Goal: Information Seeking & Learning: Learn about a topic

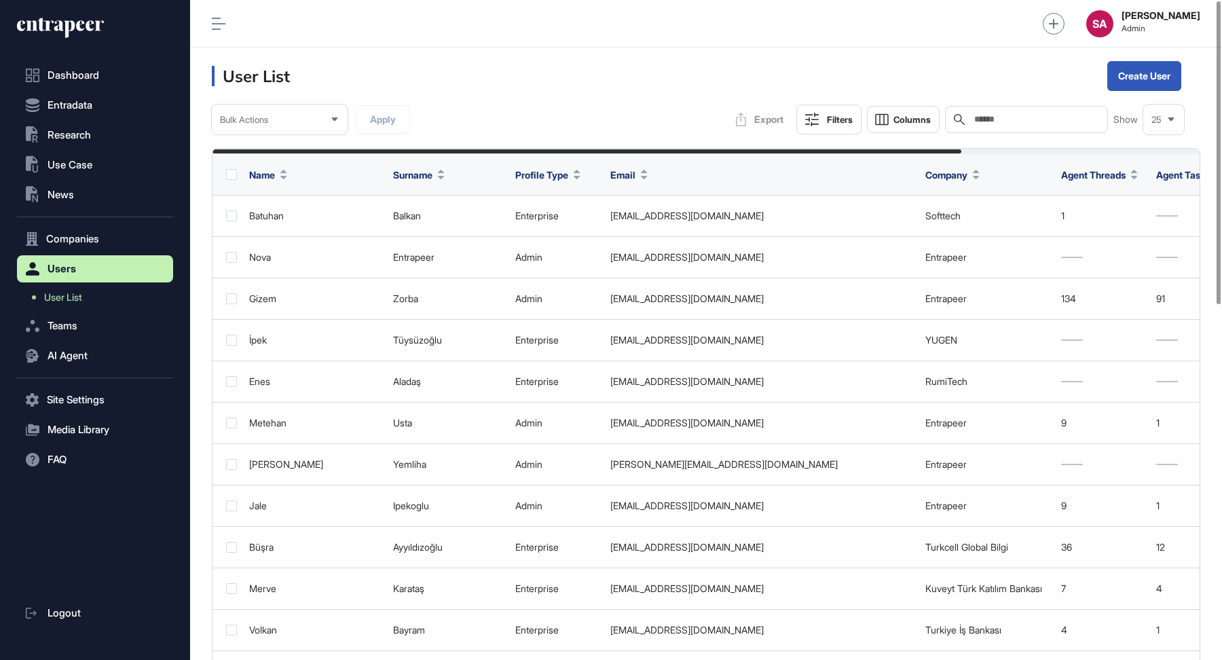
scroll to position [1, 1]
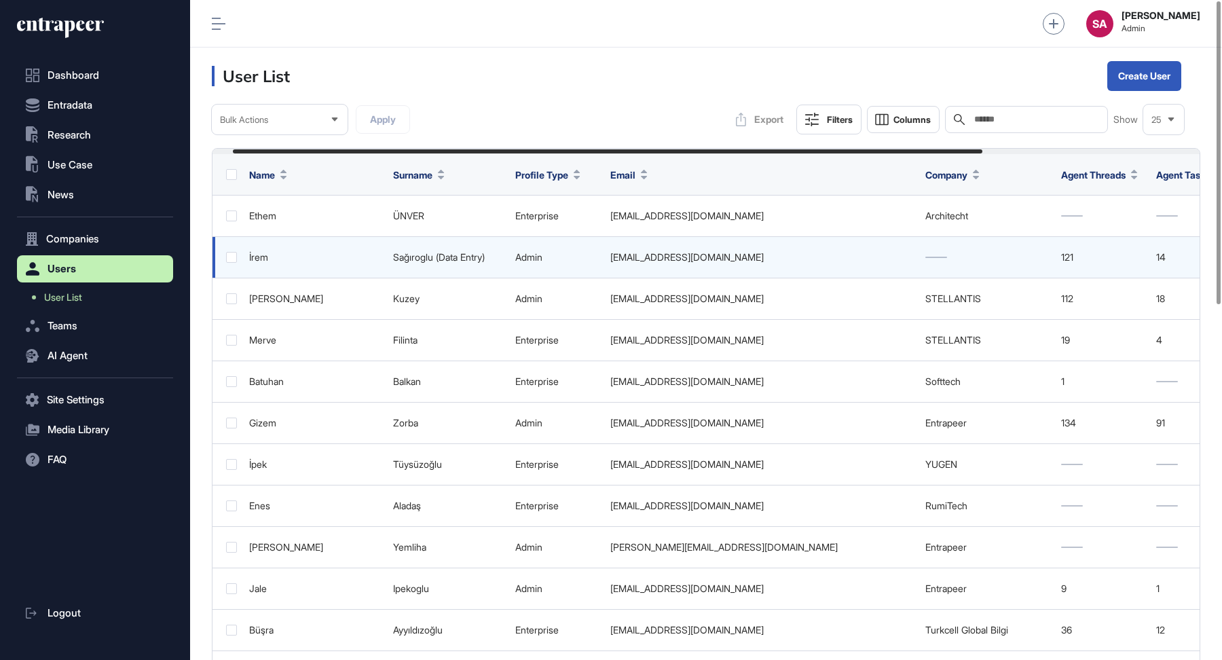
scroll to position [0, 304]
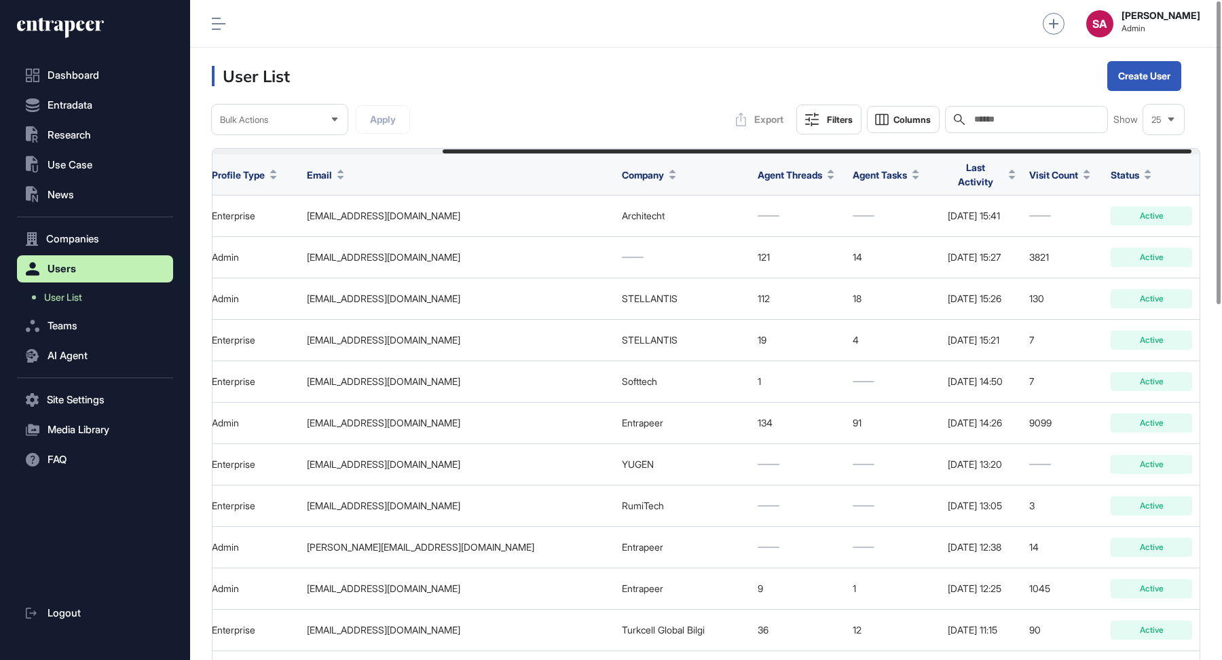
click at [948, 163] on div "Last Activity" at bounding box center [982, 174] width 68 height 39
click at [948, 170] on span "Last Activity" at bounding box center [976, 174] width 56 height 29
click at [919, 227] on span "Sort Descending" at bounding box center [932, 229] width 54 height 12
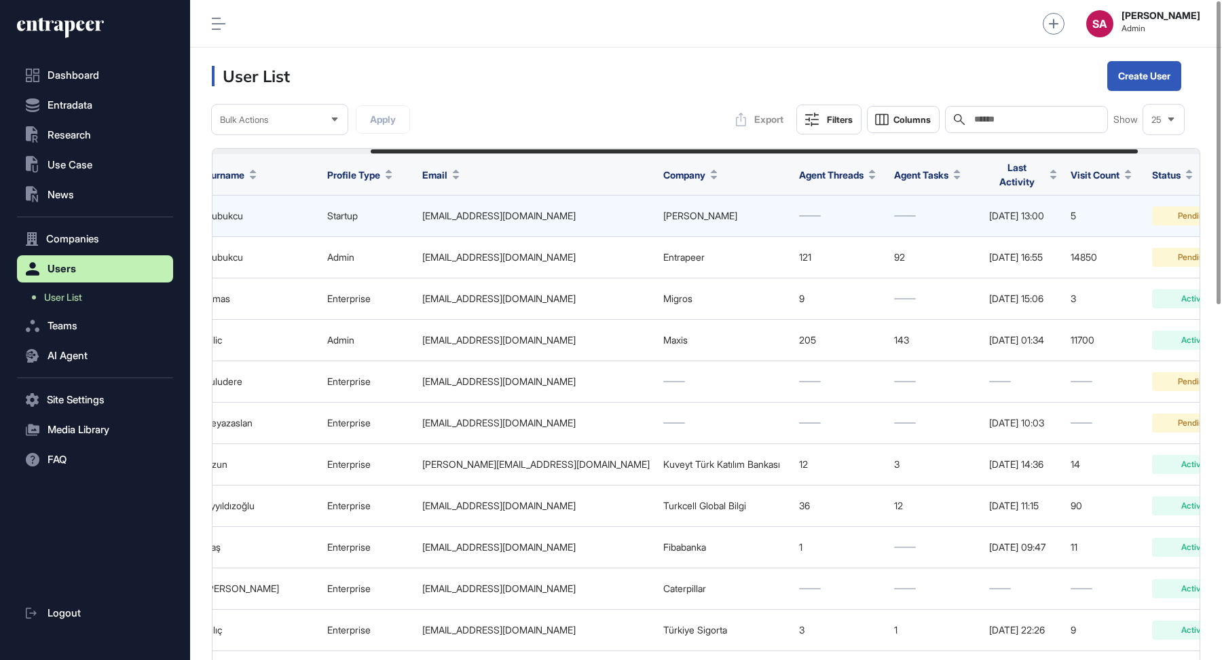
scroll to position [0, 208]
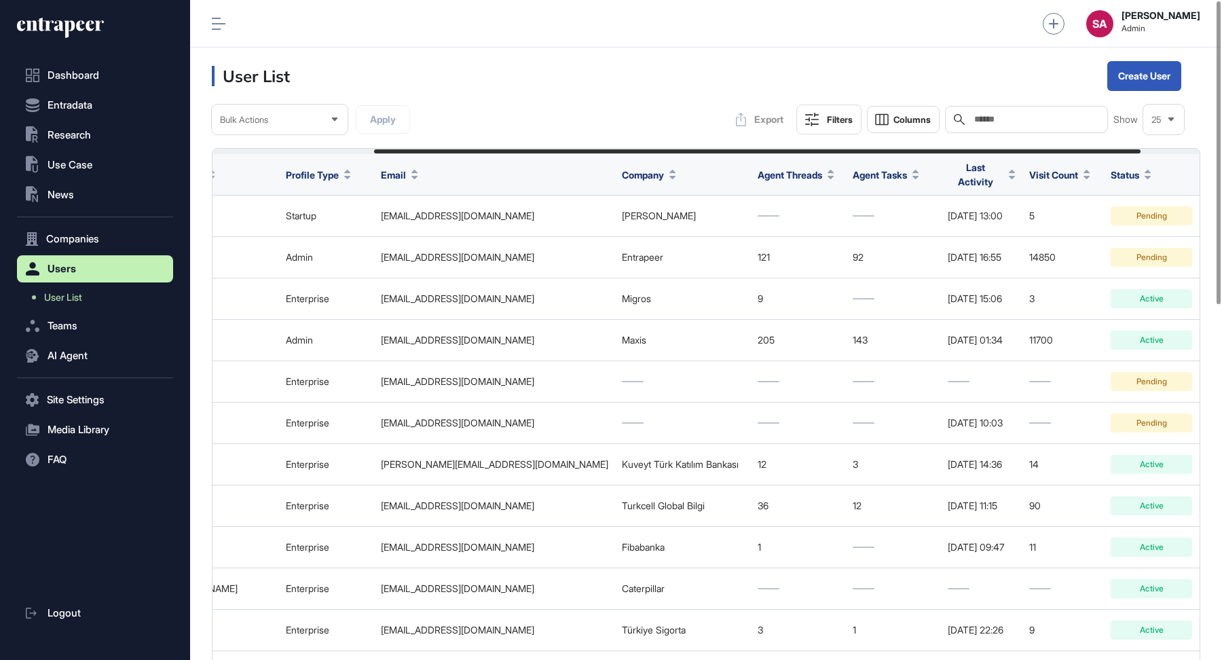
click at [977, 173] on span "Last Activity" at bounding box center [976, 174] width 56 height 29
click at [1019, 226] on span "Sort Descending" at bounding box center [997, 229] width 54 height 12
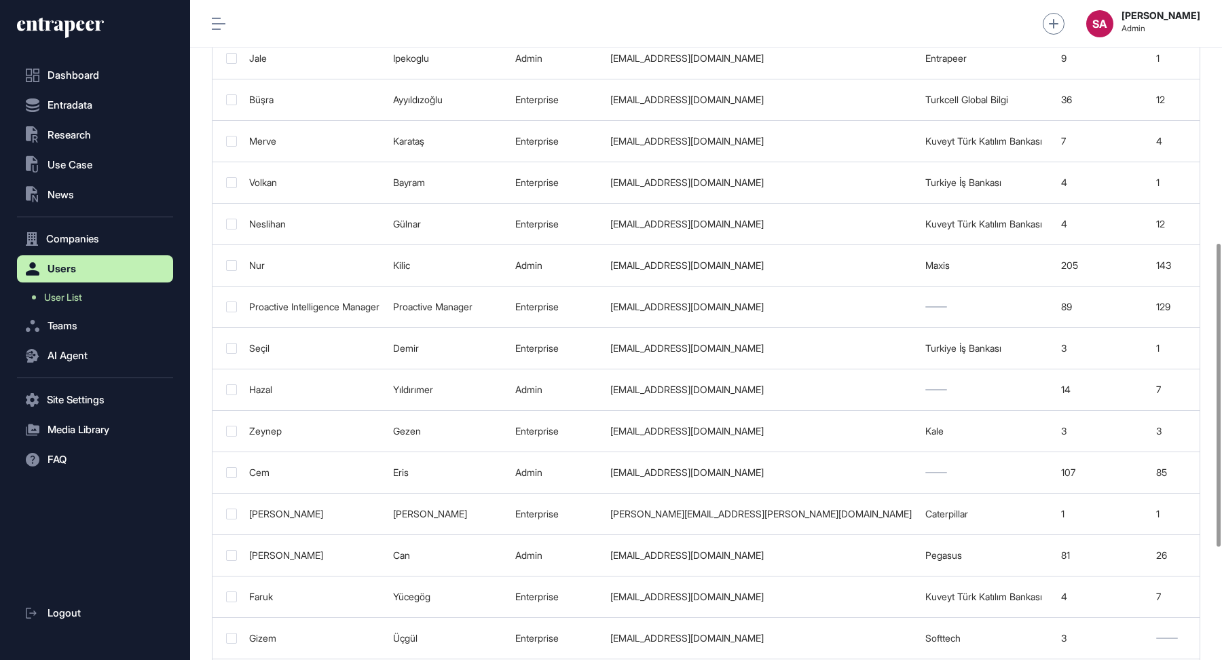
scroll to position [531, 0]
click at [68, 360] on span "AI Agent" at bounding box center [68, 355] width 40 height 11
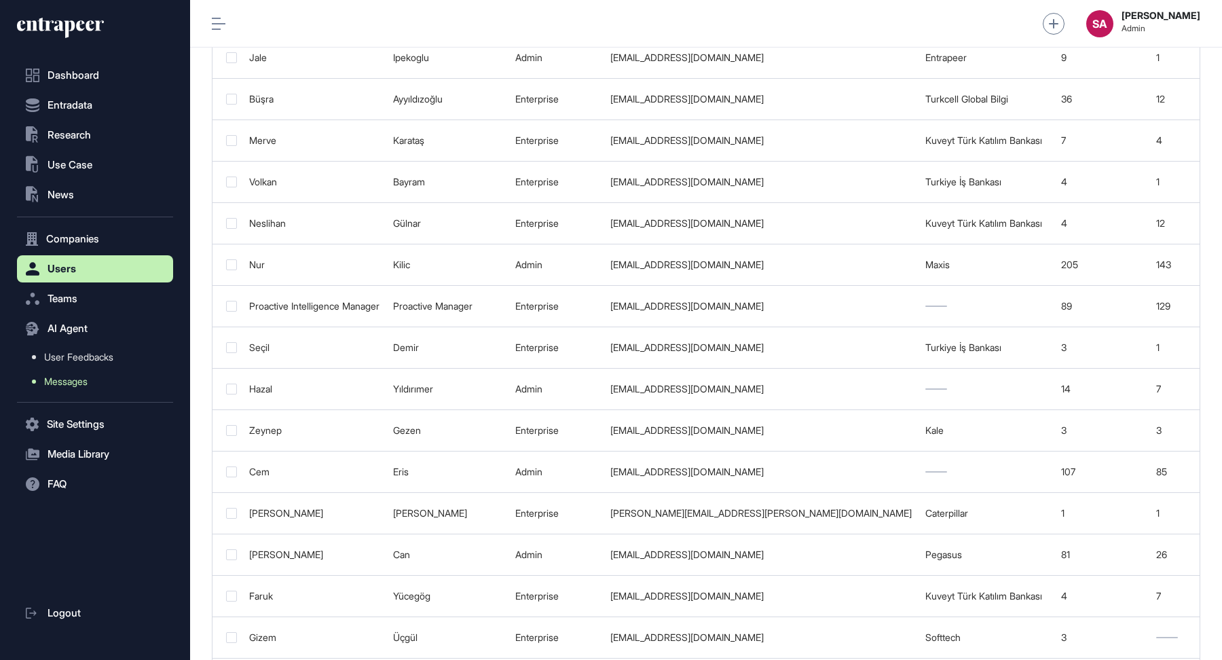
click at [67, 378] on span "Messages" at bounding box center [65, 381] width 43 height 11
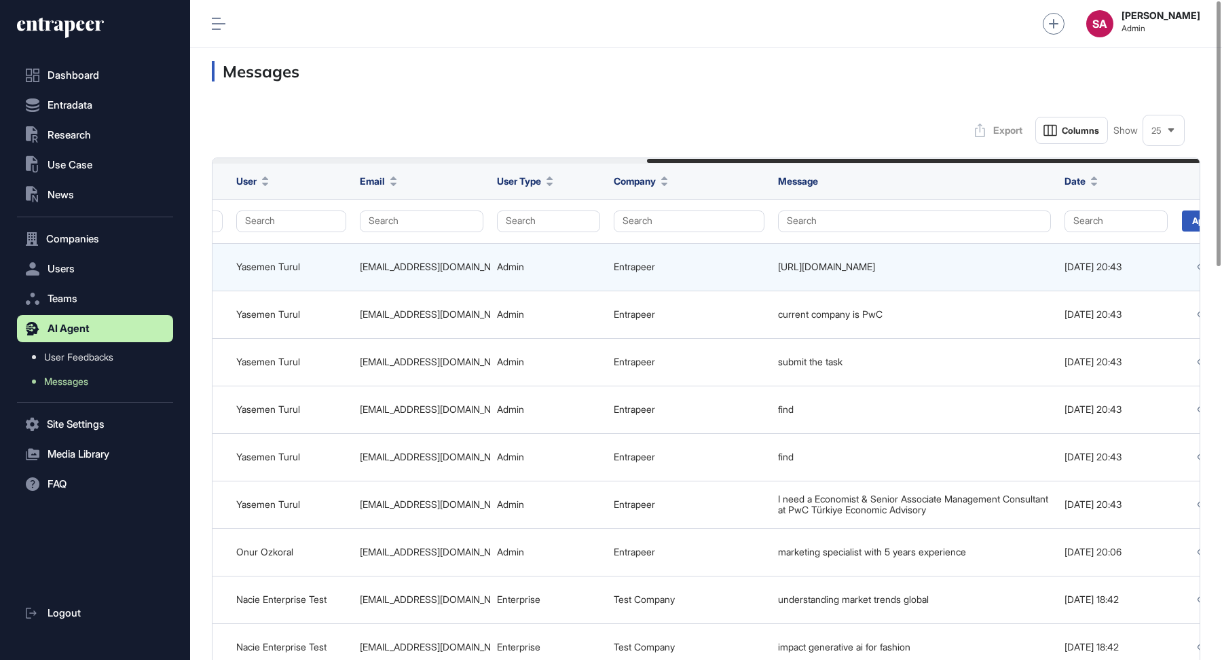
scroll to position [0, 775]
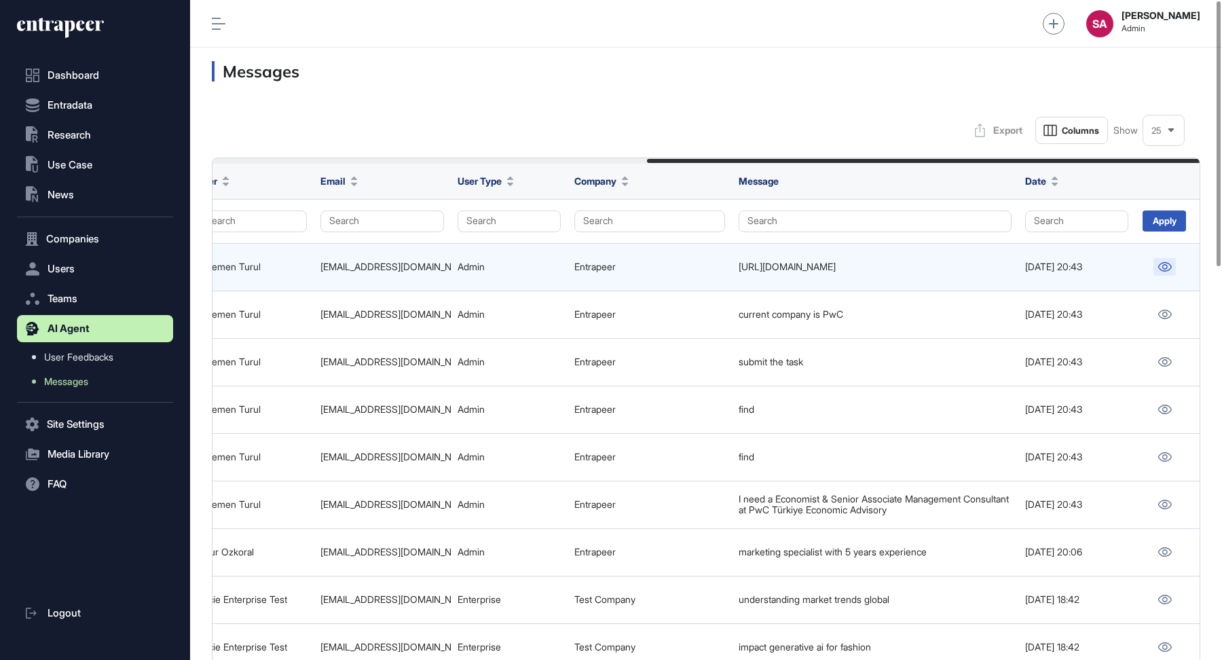
click at [1165, 265] on icon at bounding box center [1165, 267] width 14 height 10
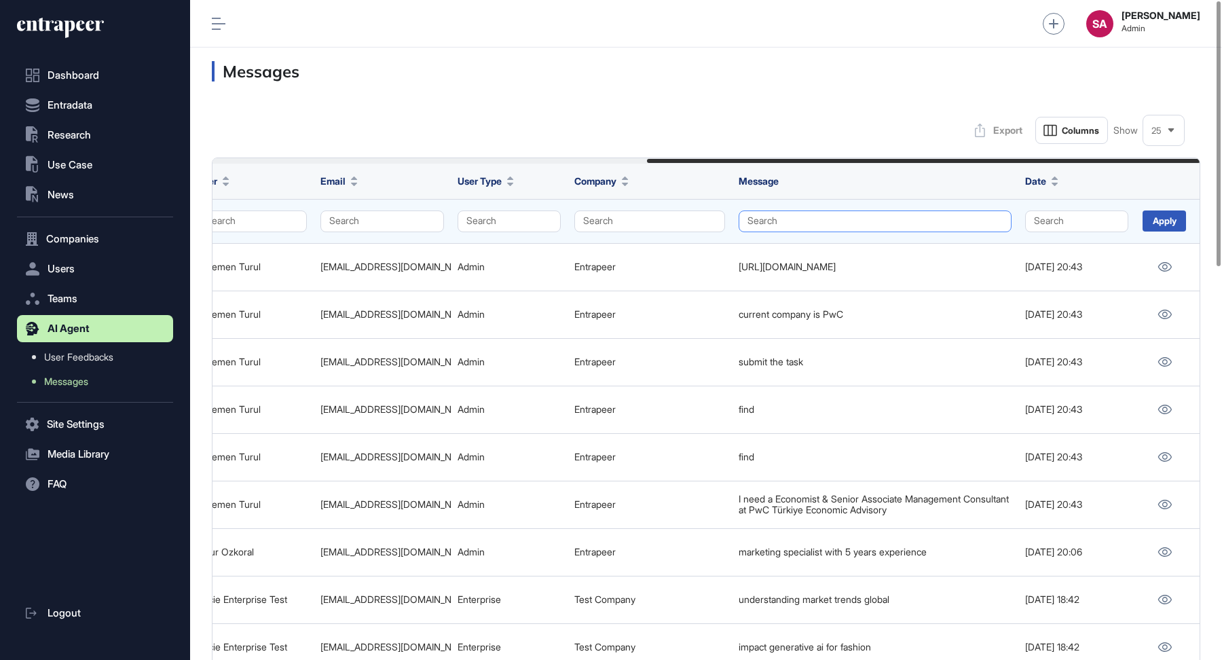
click at [779, 221] on button "Search" at bounding box center [875, 222] width 273 height 22
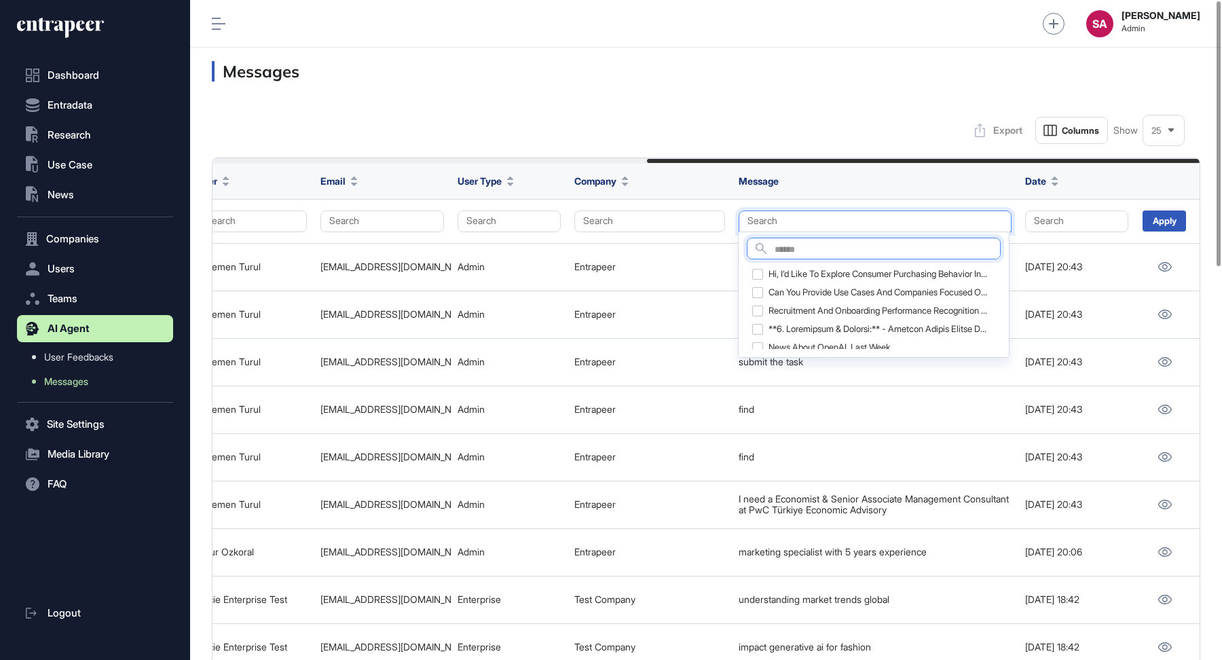
click at [791, 250] on input "text" at bounding box center [887, 250] width 225 height 18
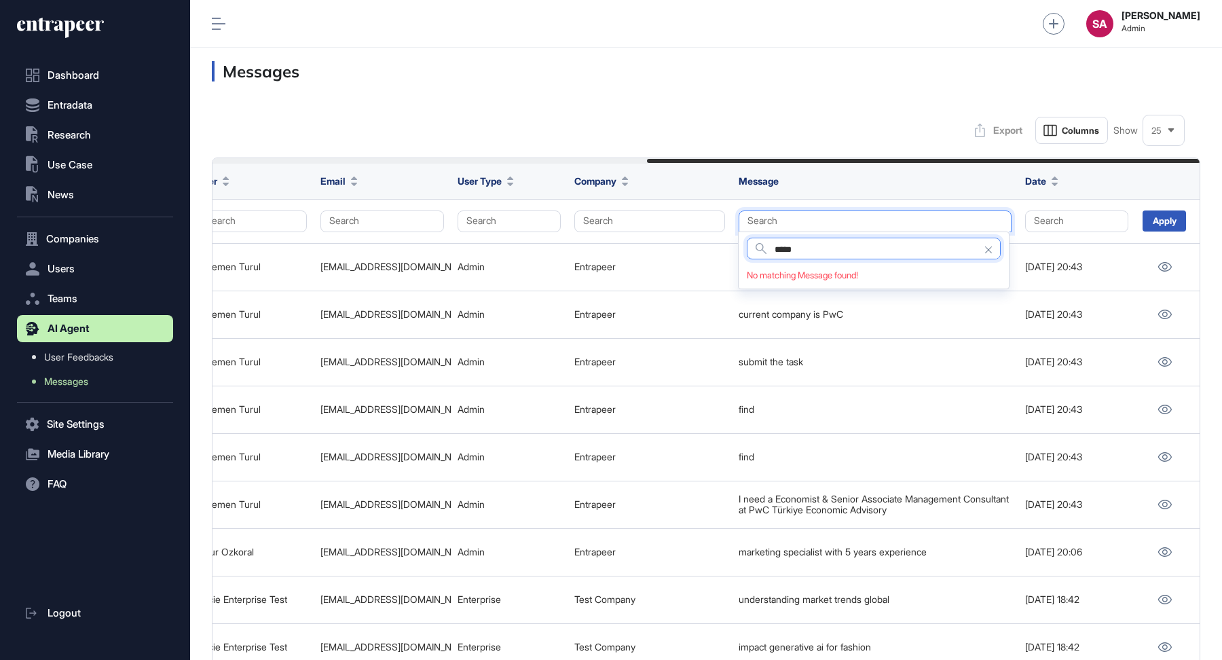
drag, startPoint x: 833, startPoint y: 250, endPoint x: 758, endPoint y: 250, distance: 75.4
click at [758, 250] on div "Search *****" at bounding box center [874, 249] width 254 height 22
type input "******"
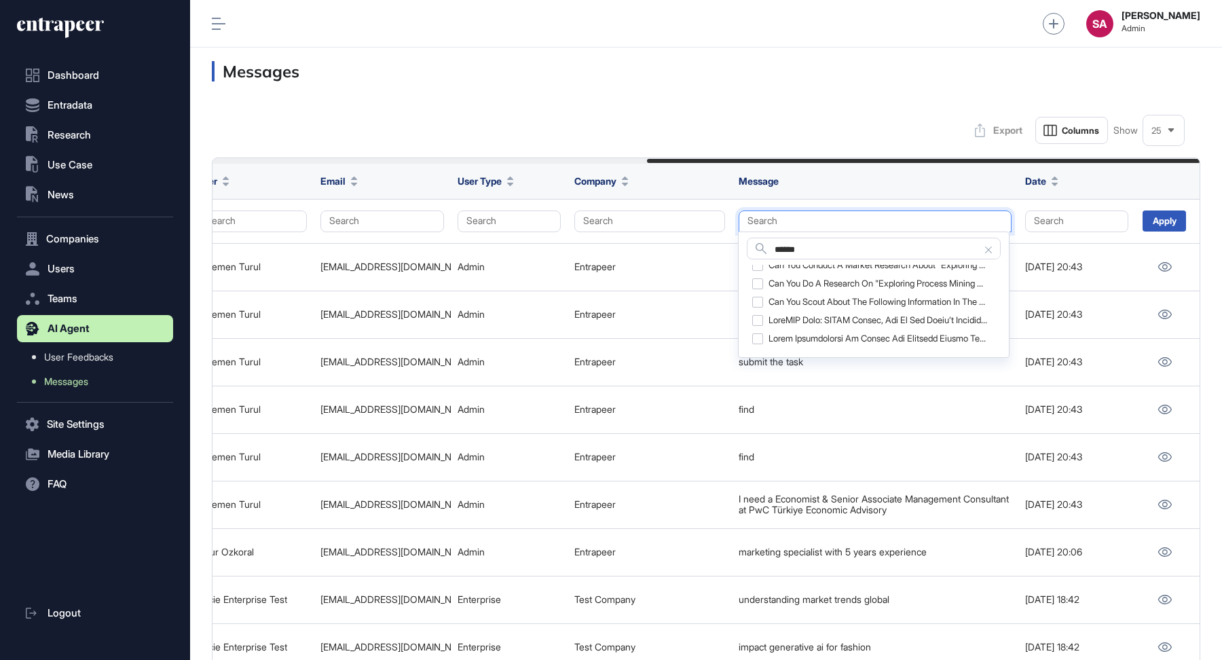
scroll to position [177, 0]
click at [775, 249] on input "******" at bounding box center [887, 250] width 225 height 18
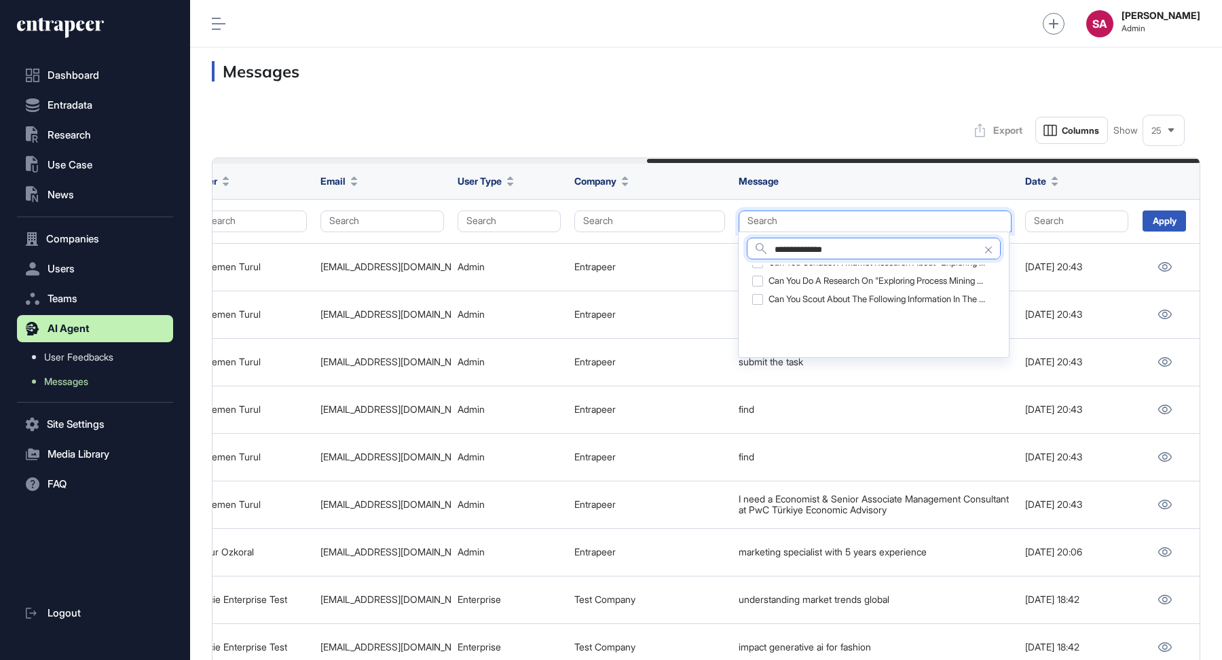
scroll to position [0, 0]
type input "**********"
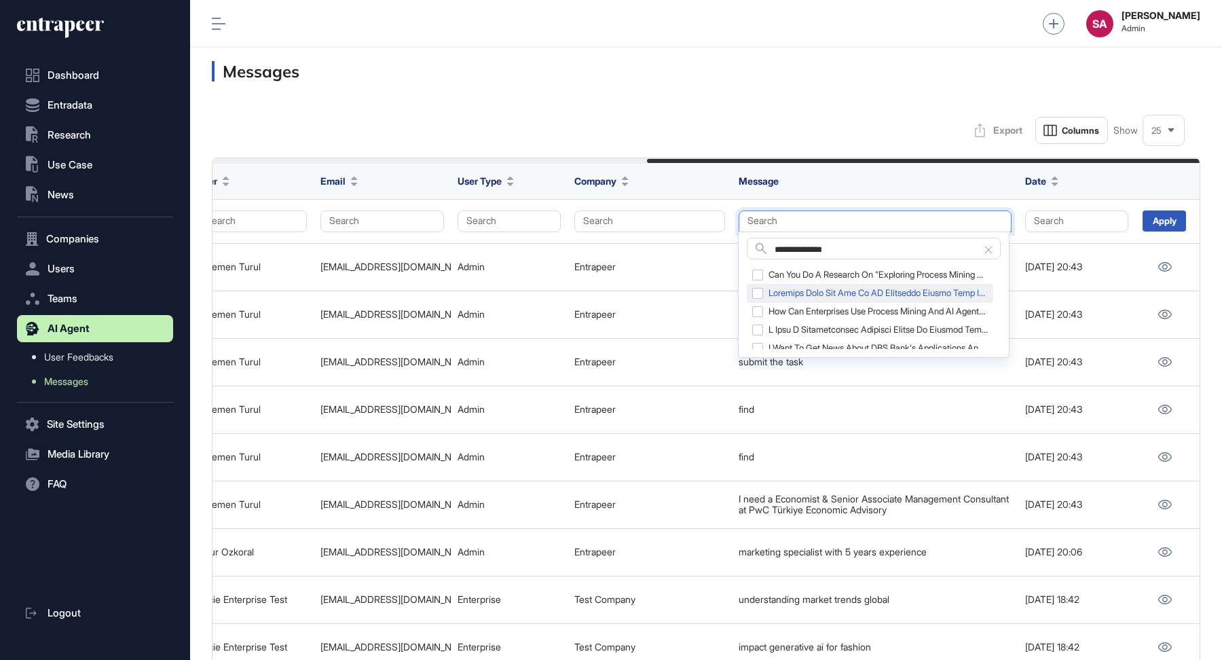
scroll to position [21, 0]
click at [759, 309] on div "How can enterprises use process mining and AI agents together?" at bounding box center [870, 308] width 247 height 19
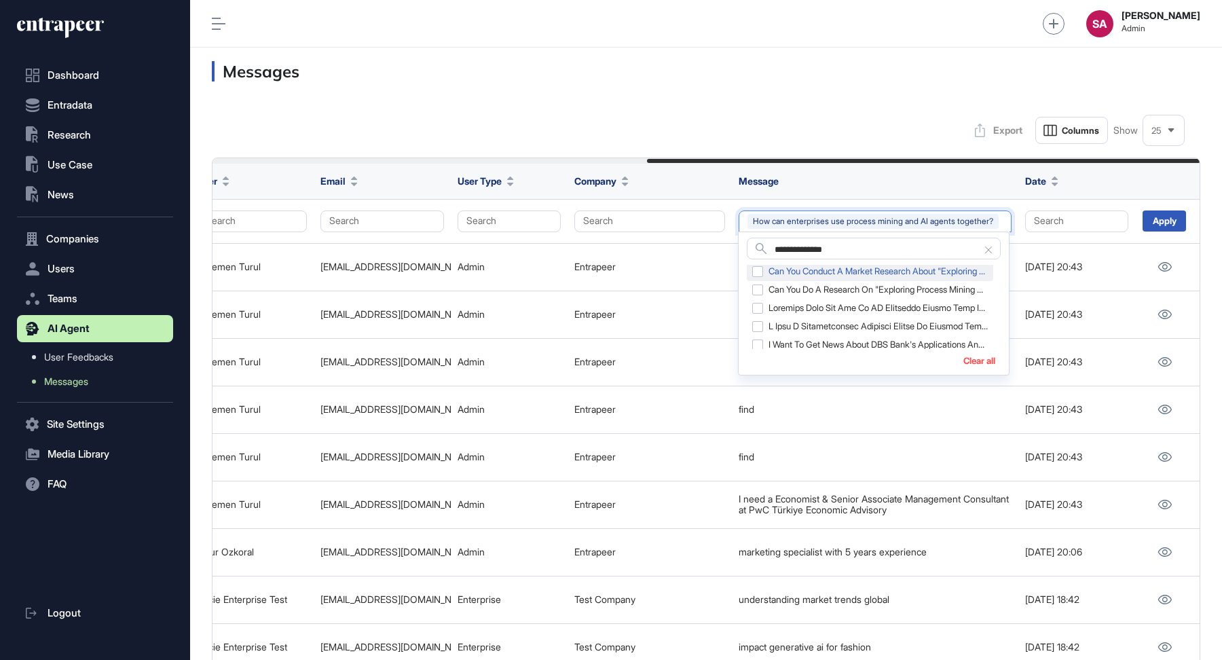
click at [758, 274] on div "Can you conduct a market research about "Exploring Process Mining and Its Role …" at bounding box center [870, 271] width 247 height 19
click at [759, 287] on div "Can you do a research on "Exploring Process Mining Use Cases and Innovations in…" at bounding box center [870, 289] width 247 height 19
click at [759, 308] on div at bounding box center [870, 308] width 247 height 19
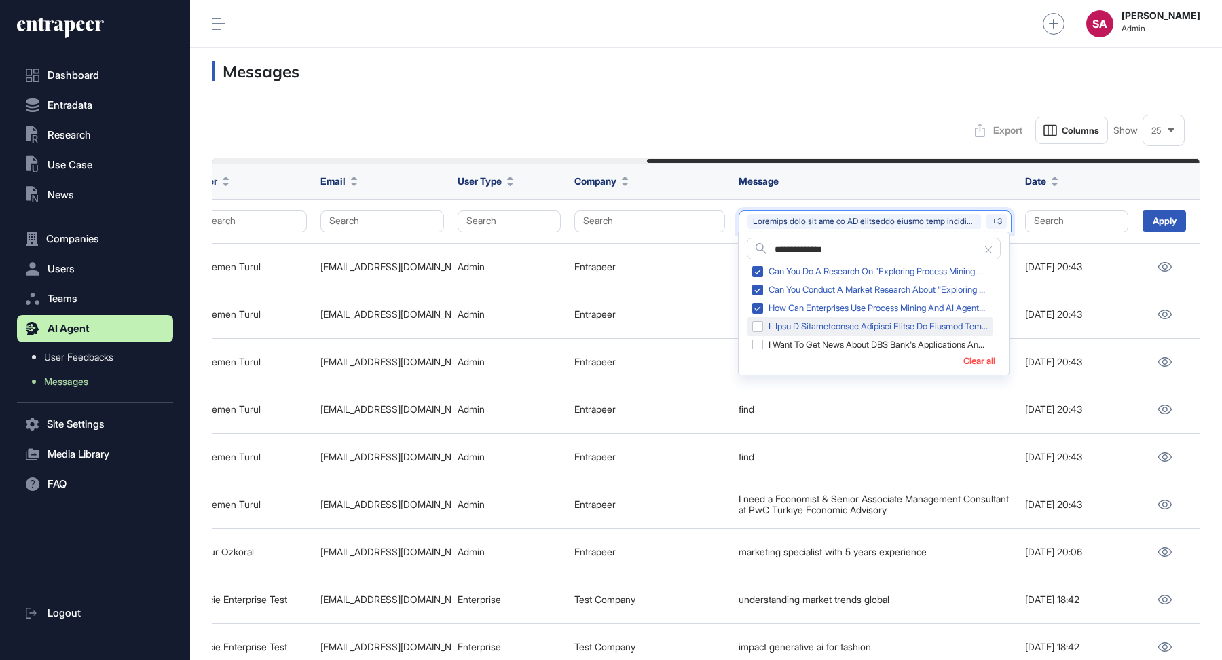
click at [759, 329] on div at bounding box center [870, 326] width 247 height 19
click at [758, 313] on div "I want to get news about DBS Bank's applications and implementations of technol…" at bounding box center [870, 311] width 247 height 19
click at [758, 327] on div "I want to get news about Deutsche Bank's applications and implementations of te…" at bounding box center [870, 329] width 247 height 19
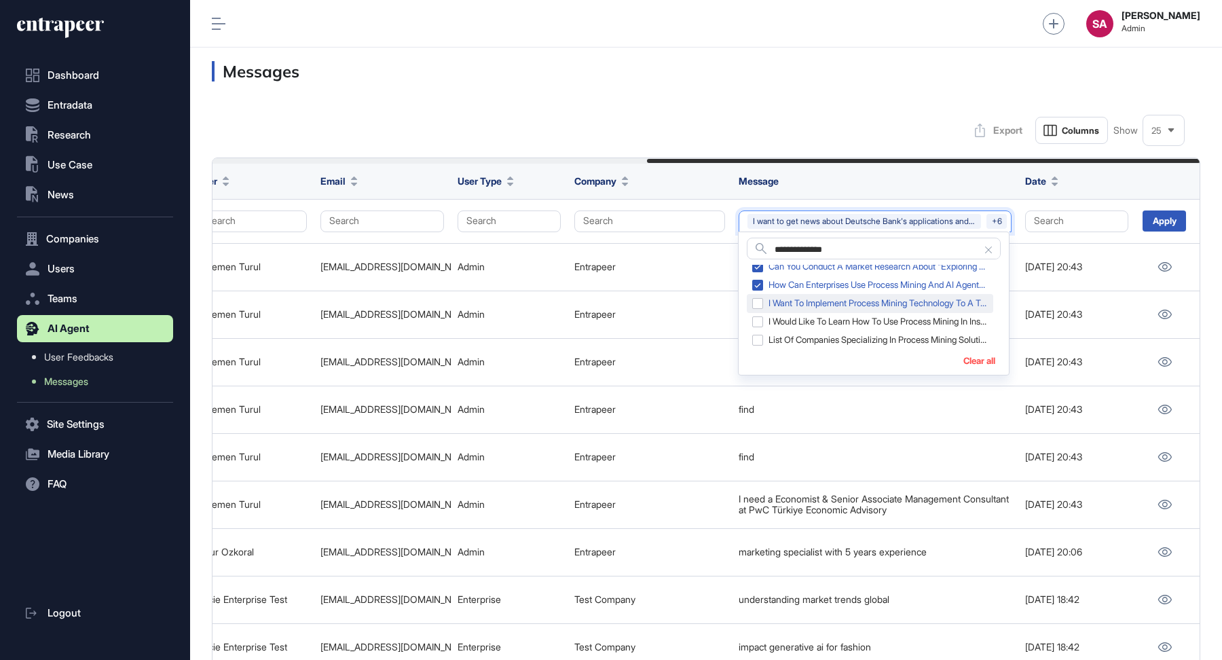
click at [755, 306] on div "I want to implement process mining technology to a technical service process at…" at bounding box center [870, 303] width 247 height 19
click at [757, 323] on div "I would like to learn how to use process mining in insurance industry" at bounding box center [870, 321] width 247 height 19
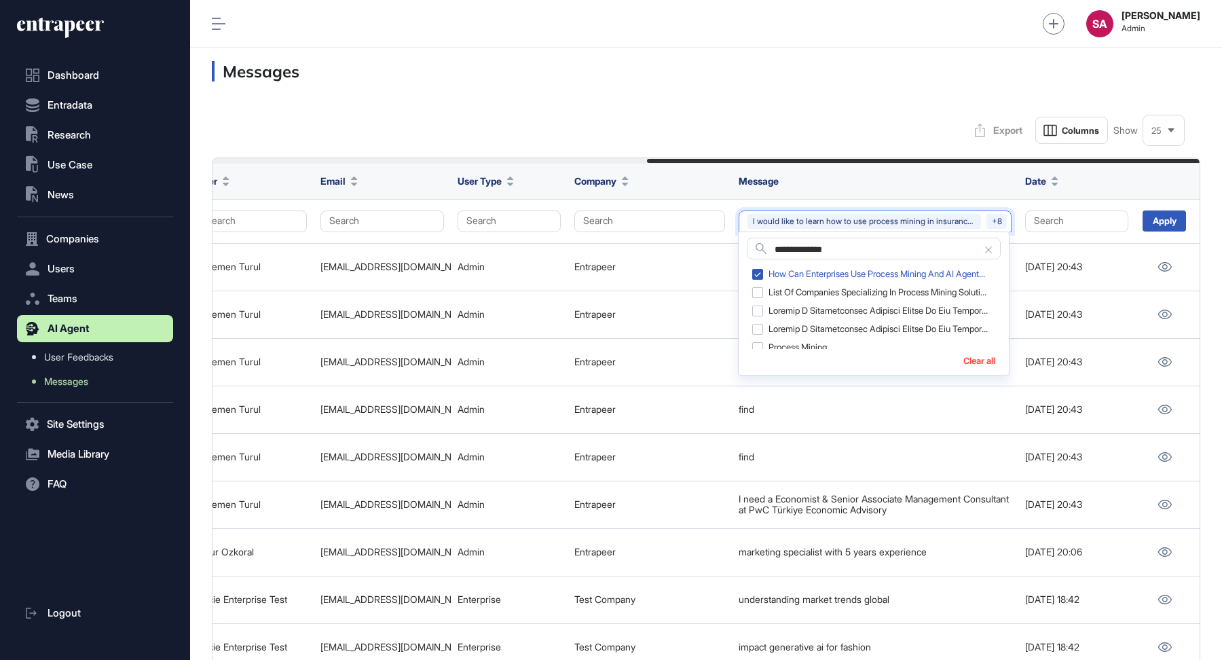
scroll to position [149, 0]
click at [758, 290] on div "List of companies specializing in Process Mining Solutions" at bounding box center [870, 289] width 247 height 19
click at [758, 311] on div at bounding box center [870, 308] width 247 height 19
click at [759, 326] on div at bounding box center [870, 326] width 247 height 19
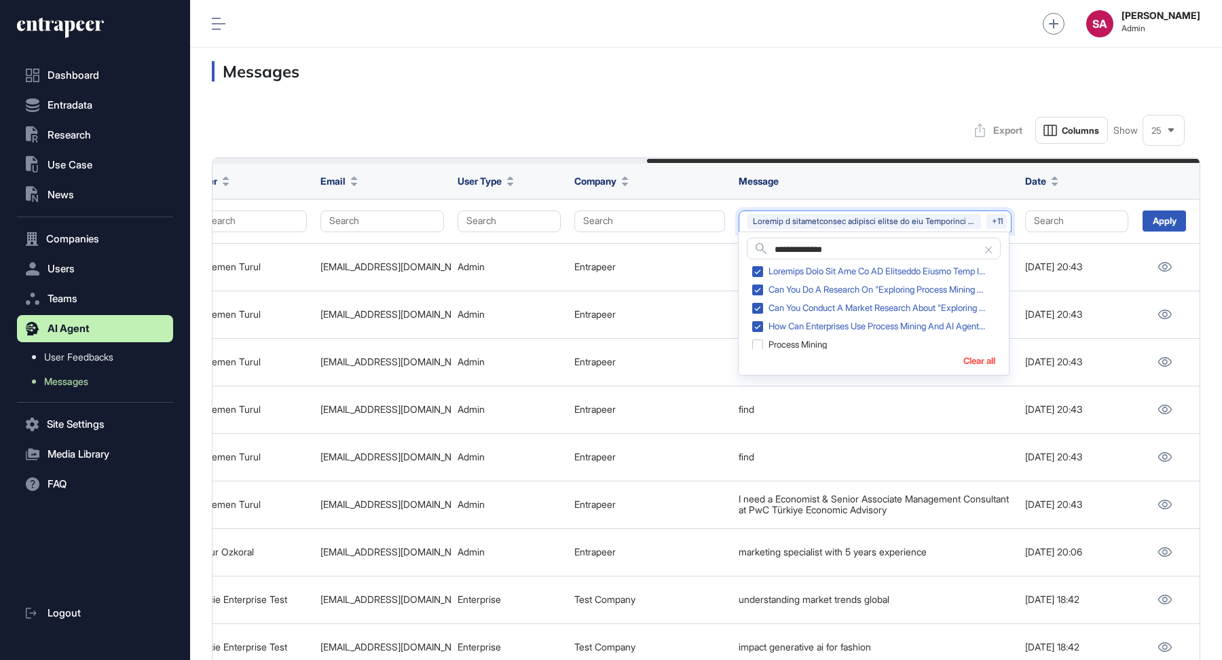
scroll to position [173, 0]
click at [758, 321] on div "Process mining" at bounding box center [870, 321] width 247 height 19
click at [758, 339] on div "process mining" at bounding box center [870, 340] width 247 height 19
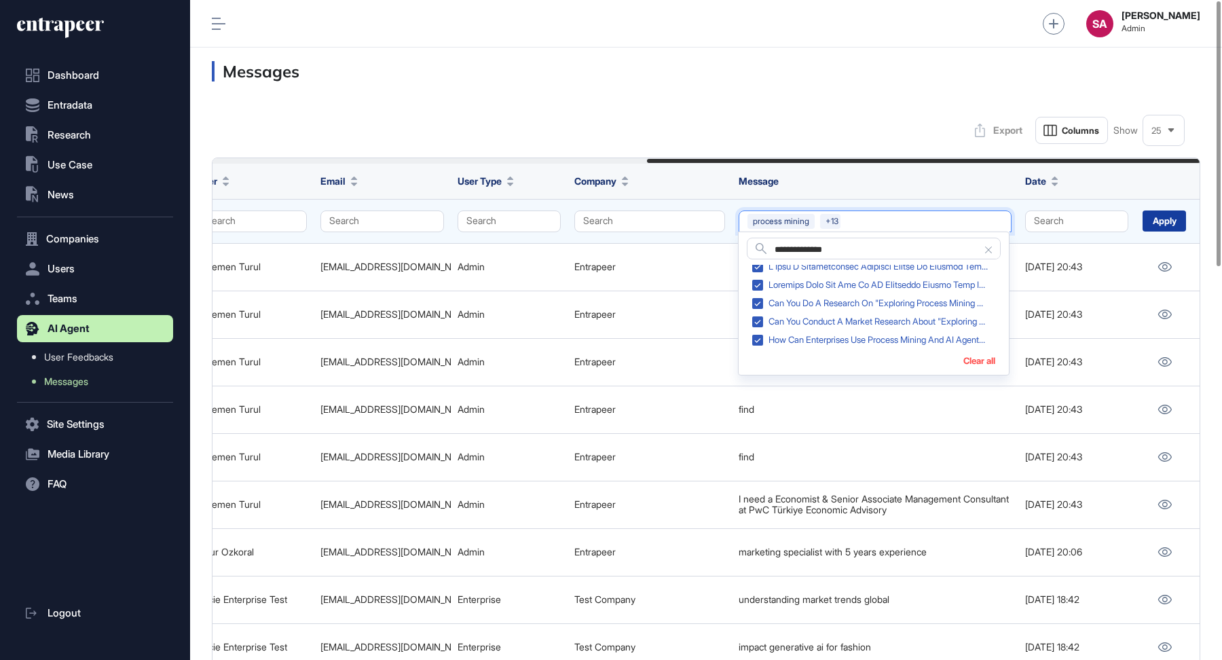
click at [1170, 219] on div "Apply" at bounding box center [1164, 221] width 43 height 21
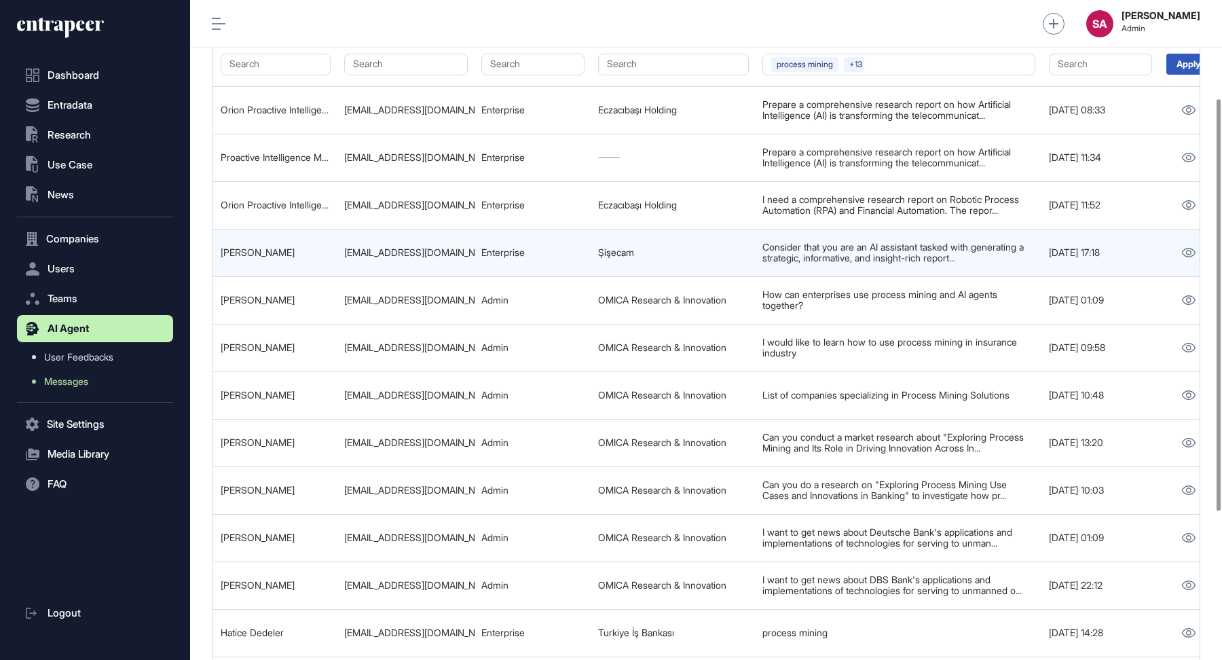
scroll to position [0, 775]
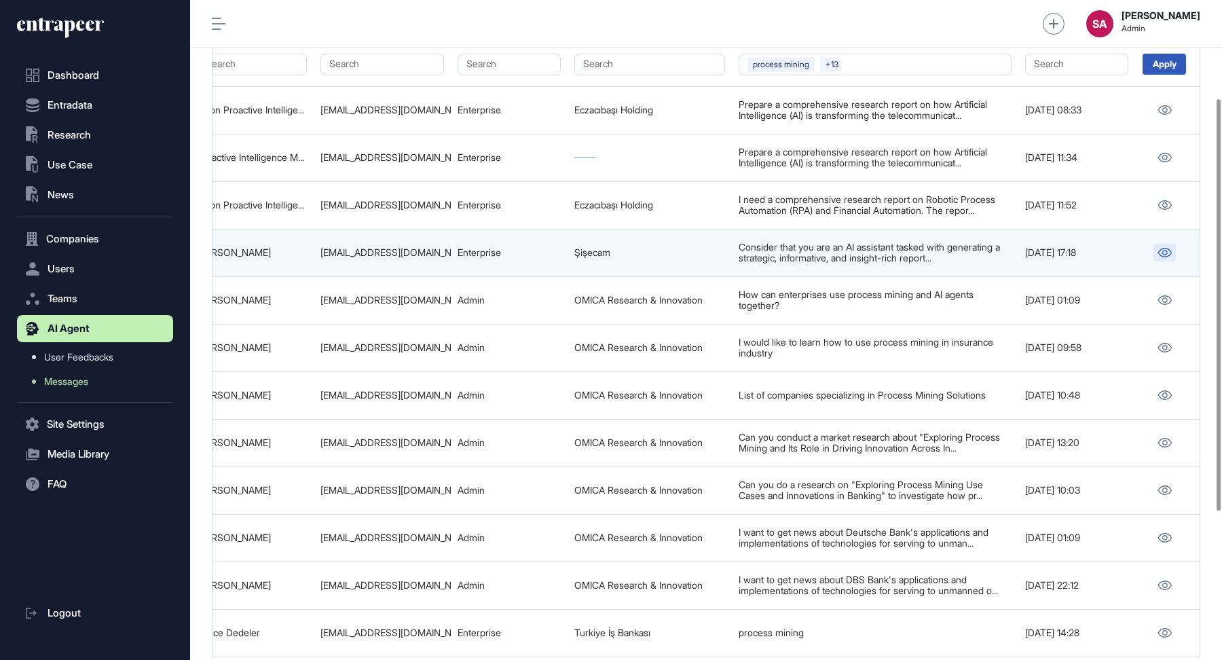
click at [1165, 244] on link at bounding box center [1165, 253] width 22 height 18
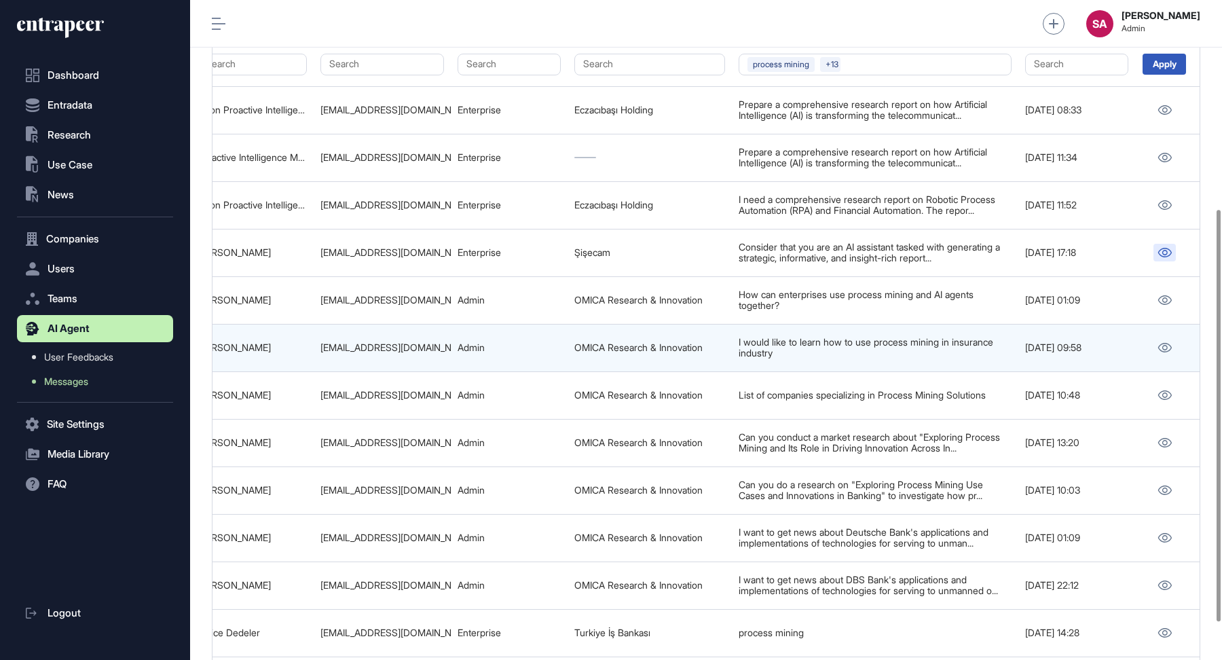
scroll to position [396, 0]
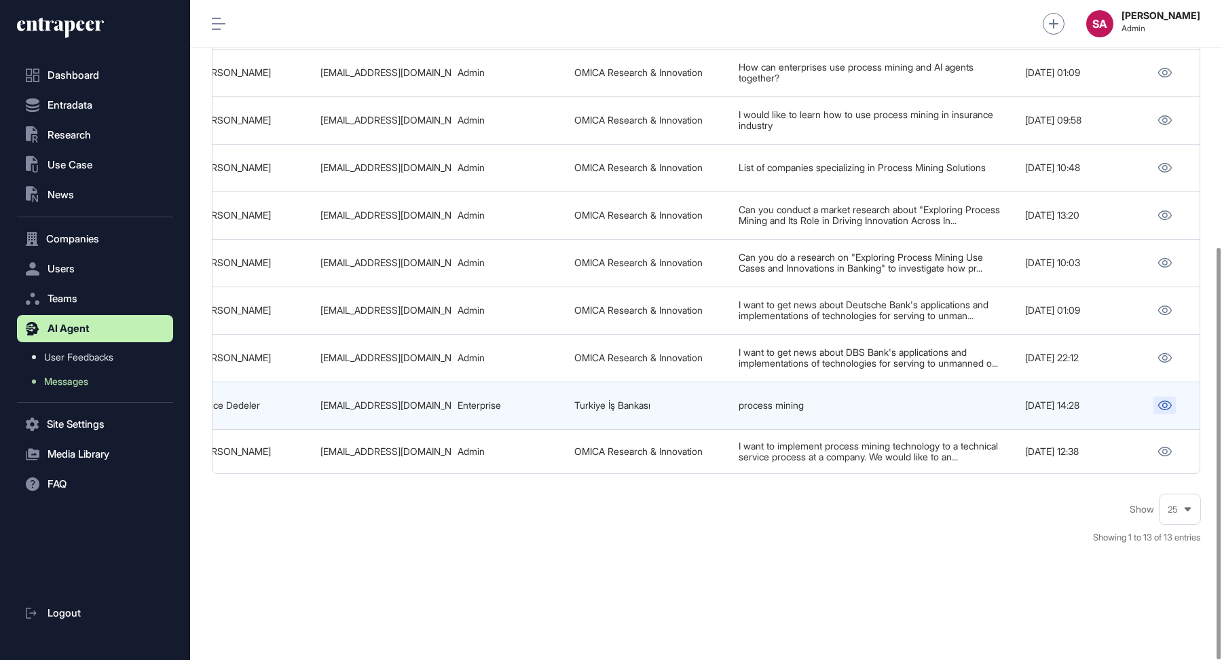
click at [1163, 401] on icon at bounding box center [1165, 406] width 14 height 10
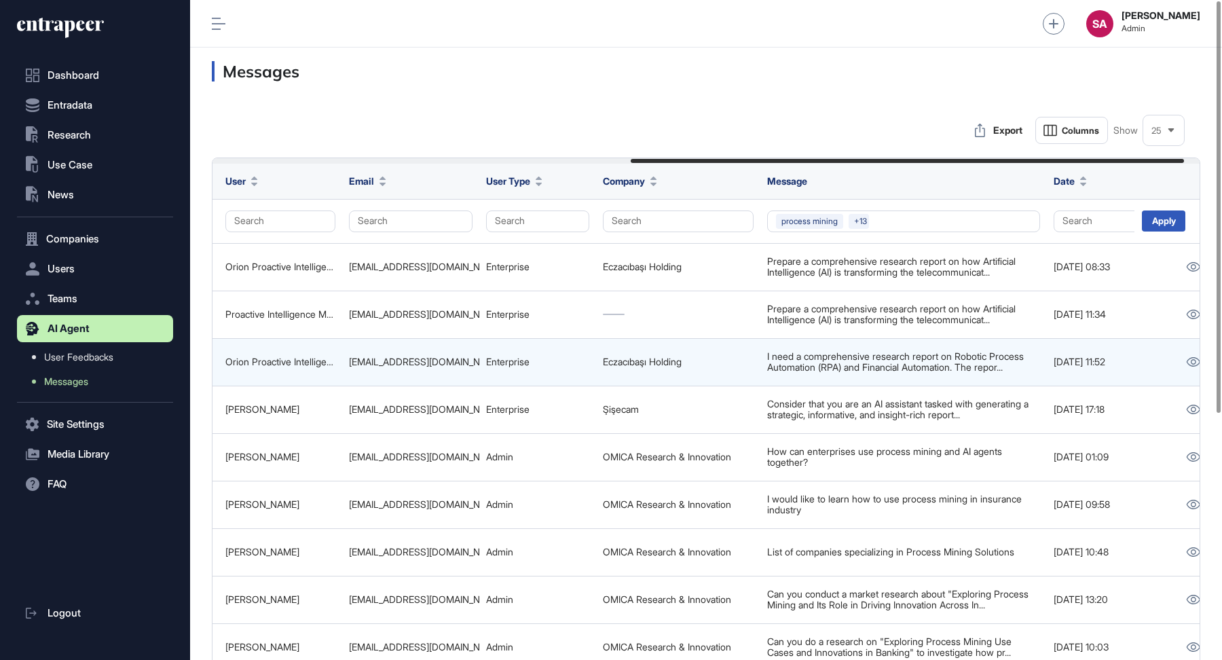
scroll to position [0, 775]
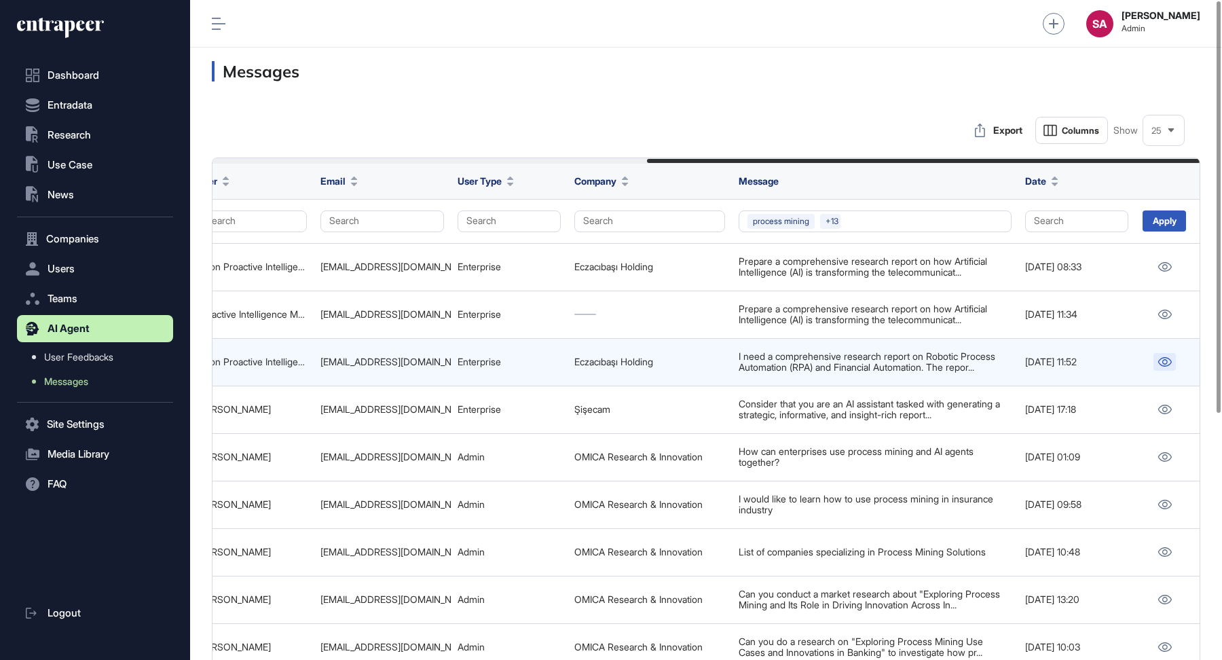
click at [1168, 359] on icon at bounding box center [1165, 362] width 14 height 10
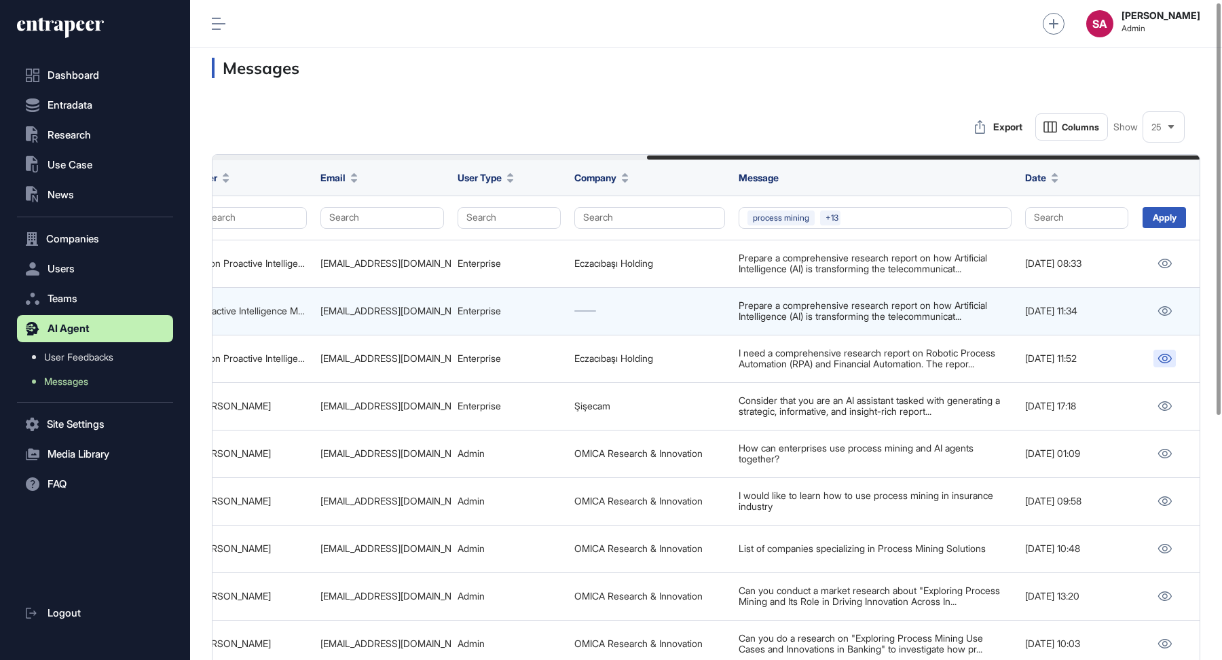
scroll to position [0, 0]
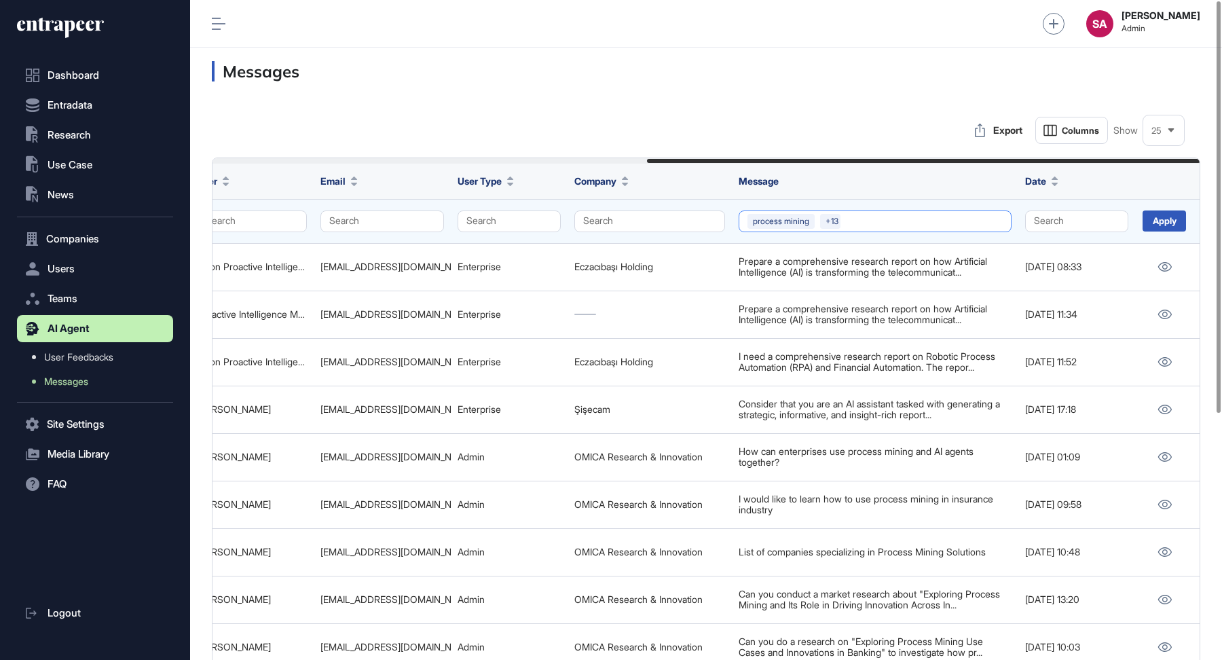
click at [859, 221] on button "process mining +13" at bounding box center [875, 222] width 273 height 22
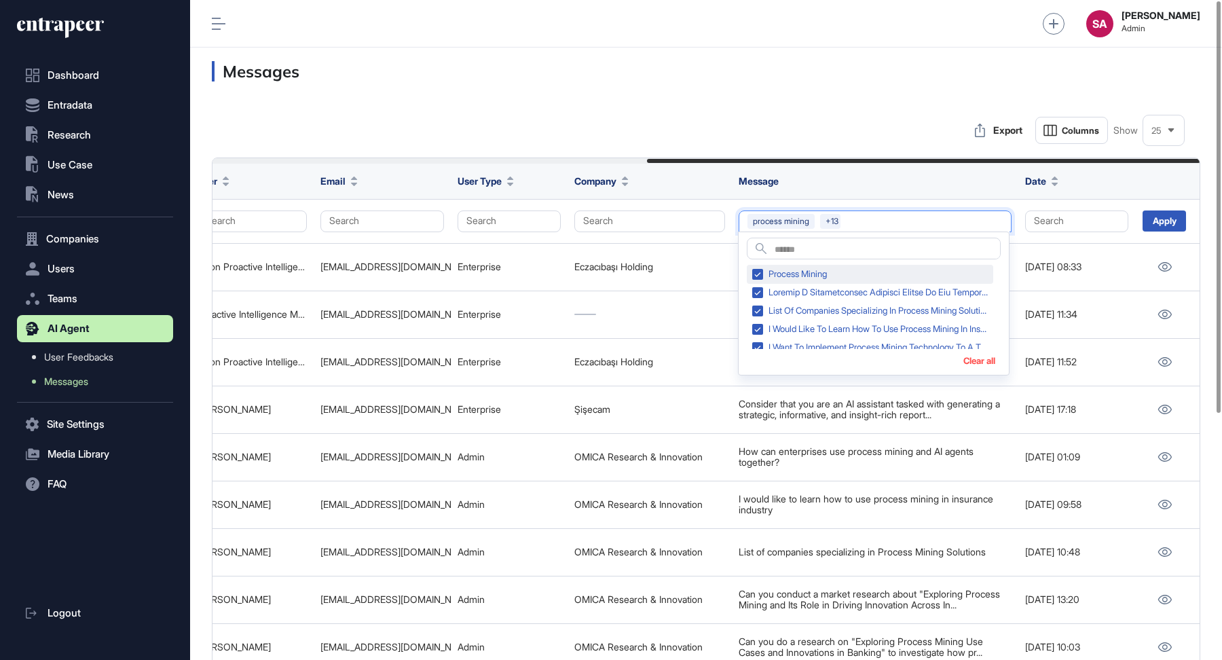
click at [761, 275] on div "Process mining" at bounding box center [870, 274] width 247 height 19
click at [760, 296] on div "List of companies specializing in Process Mining Solutions" at bounding box center [870, 292] width 247 height 19
click at [757, 290] on div "I would like to learn how to use process mining in insurance industry" at bounding box center [870, 292] width 247 height 19
click at [757, 290] on div "I want to implement process mining technology to a technical service process at…" at bounding box center [870, 292] width 247 height 19
click at [757, 290] on div "I want to get news about Deutsche Bank's applications and implementations of te…" at bounding box center [870, 292] width 247 height 19
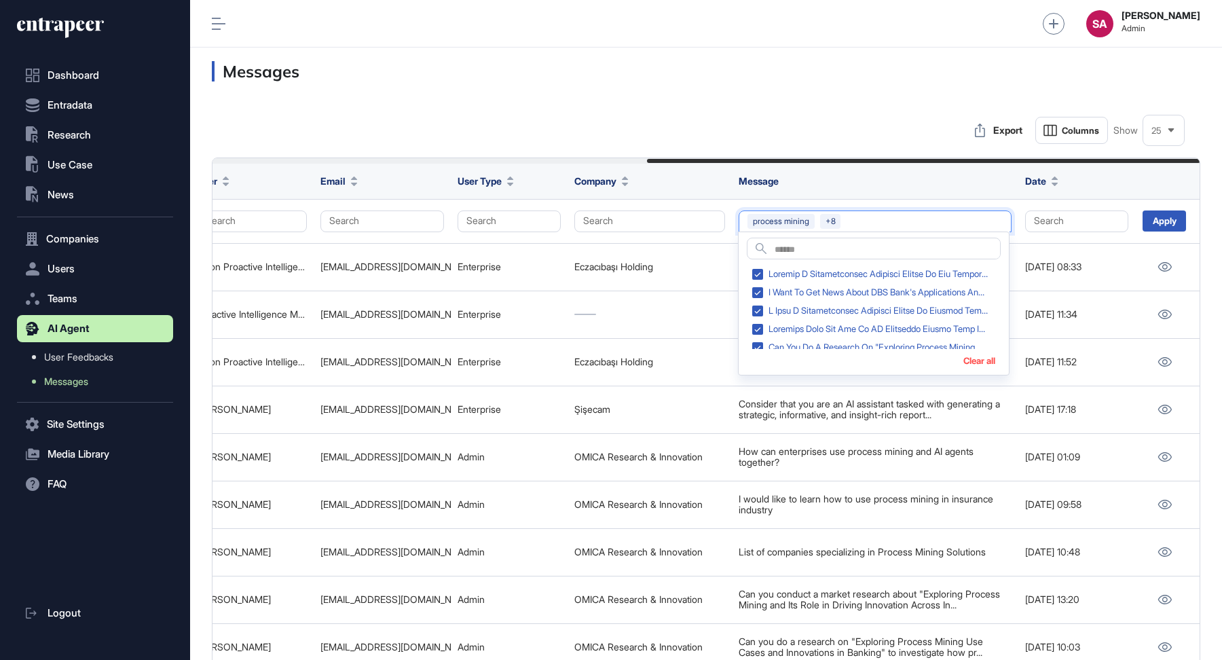
click at [757, 290] on div "I want to get news about DBS Bank's applications and implementations of technol…" at bounding box center [870, 292] width 247 height 19
click at [757, 290] on div at bounding box center [870, 292] width 247 height 19
click at [757, 290] on div "Can you do a research on "Exploring Process Mining Use Cases and Innovations in…" at bounding box center [870, 292] width 247 height 19
click at [757, 290] on div "Can you conduct a market research about "Exploring Process Mining and Its Role …" at bounding box center [870, 292] width 247 height 19
click at [757, 290] on div "How can enterprises use process mining and AI agents together?" at bounding box center [870, 292] width 247 height 19
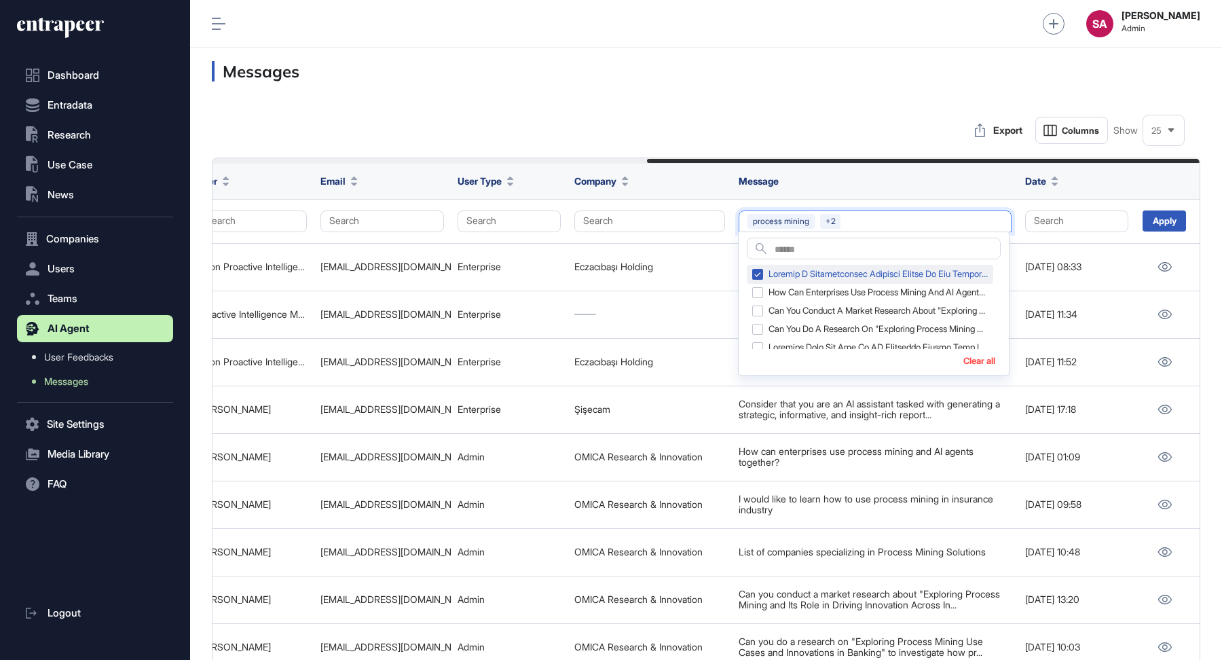
click at [756, 270] on div at bounding box center [870, 274] width 247 height 19
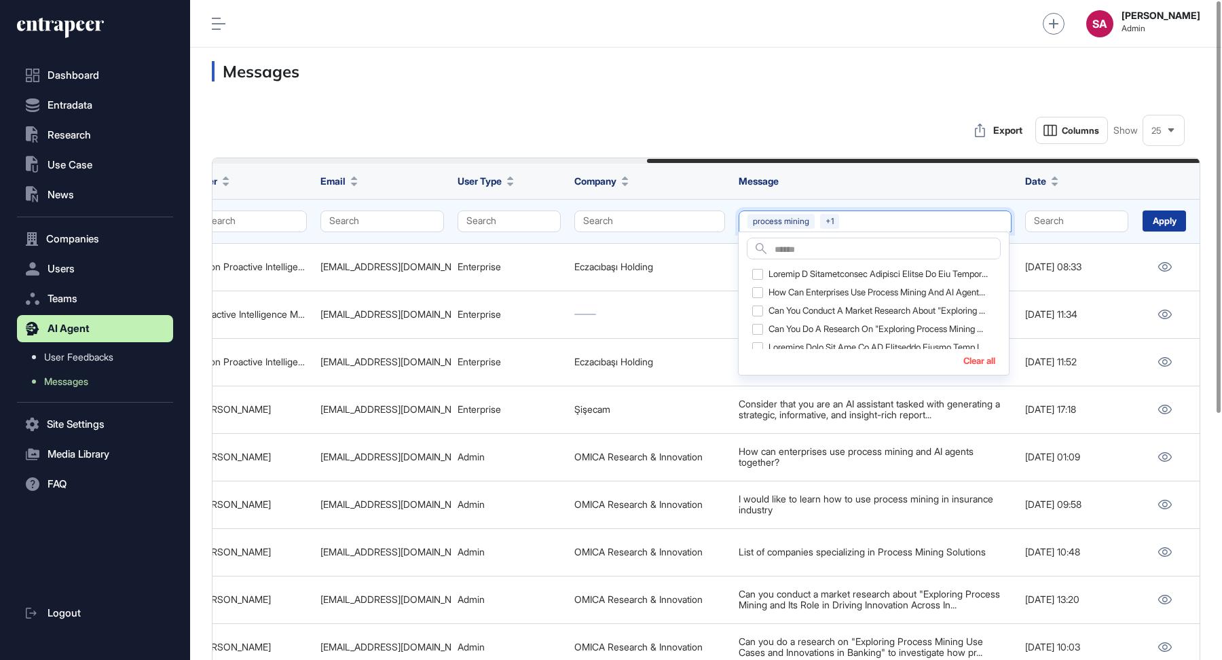
click at [1164, 219] on div "Apply" at bounding box center [1164, 221] width 43 height 21
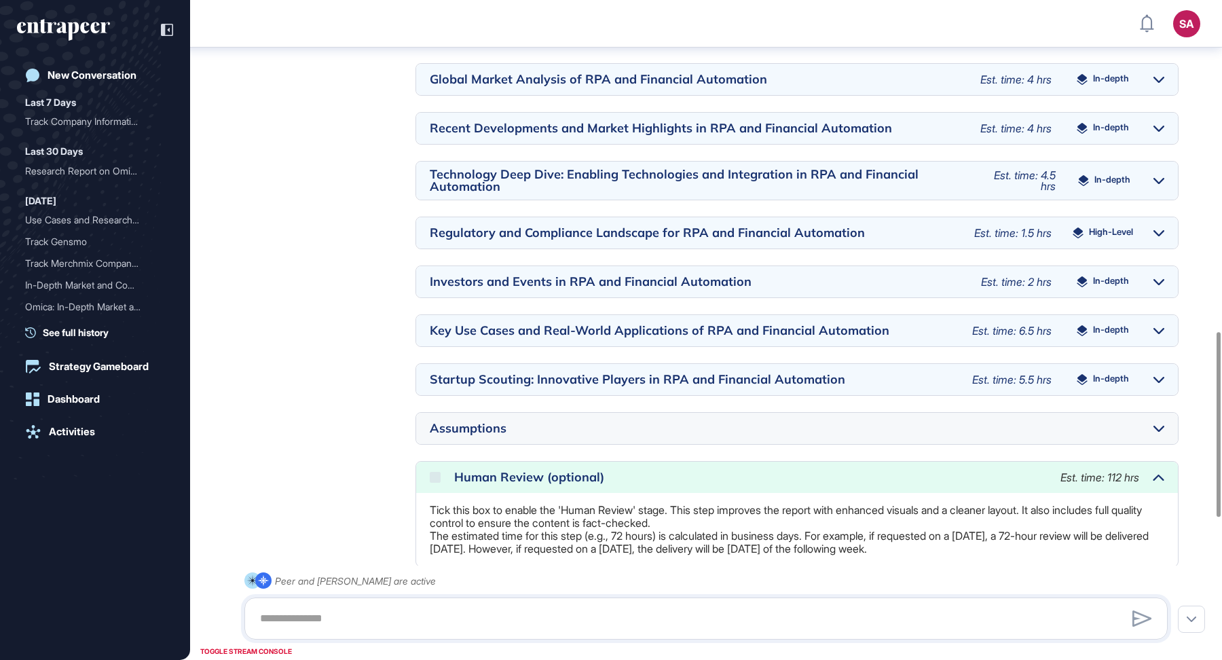
scroll to position [1185, 0]
